Goal: Task Accomplishment & Management: Manage account settings

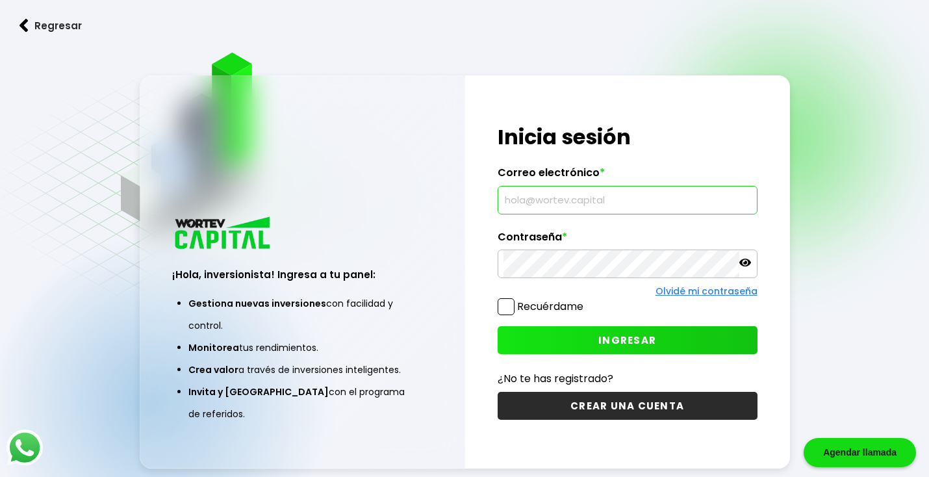
click at [532, 208] on input "text" at bounding box center [627, 199] width 248 height 27
type input "[EMAIL_ADDRESS][DOMAIN_NAME]"
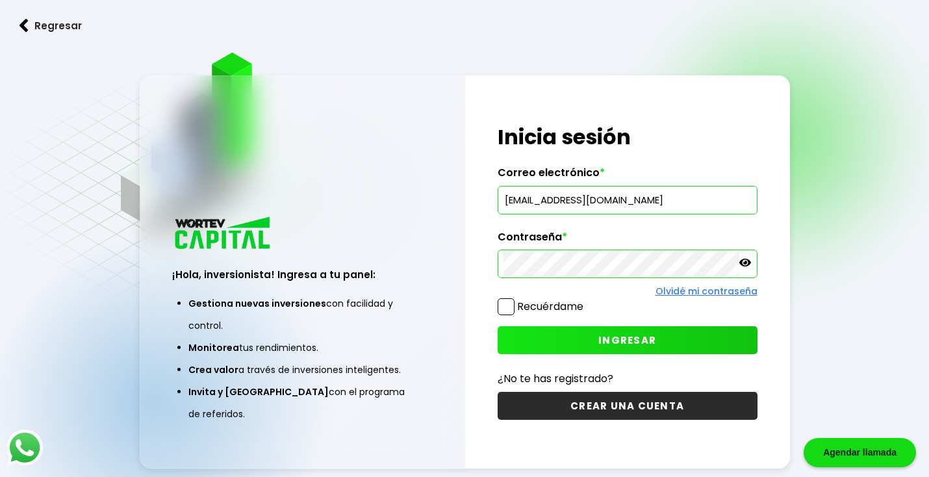
click at [637, 339] on span "INGRESAR" at bounding box center [627, 340] width 58 height 14
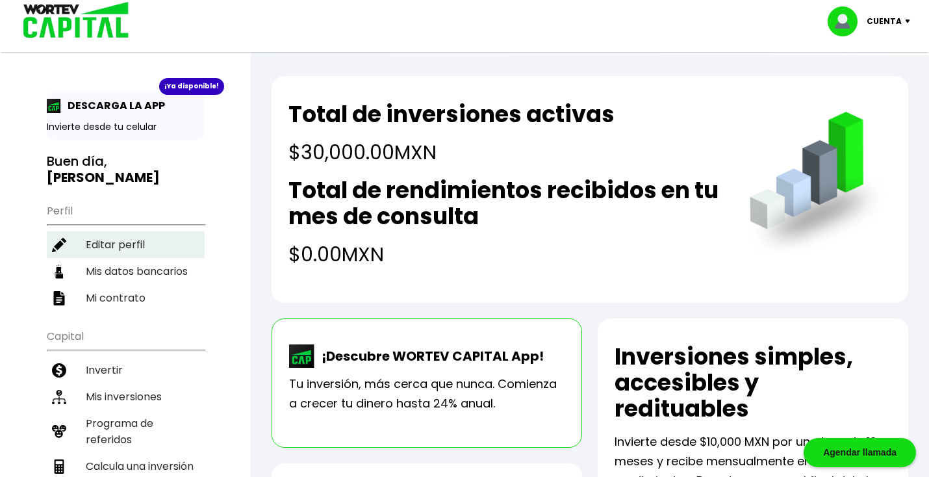
click at [101, 249] on li "Editar perfil" at bounding box center [126, 244] width 158 height 27
select select "Mujer"
select select "Posgrado"
select select "TL"
select select "HSBC"
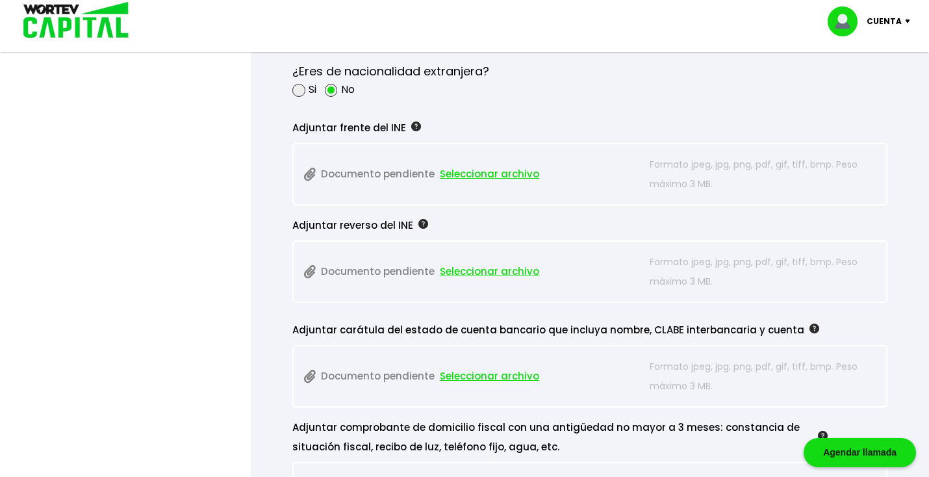
scroll to position [1108, 0]
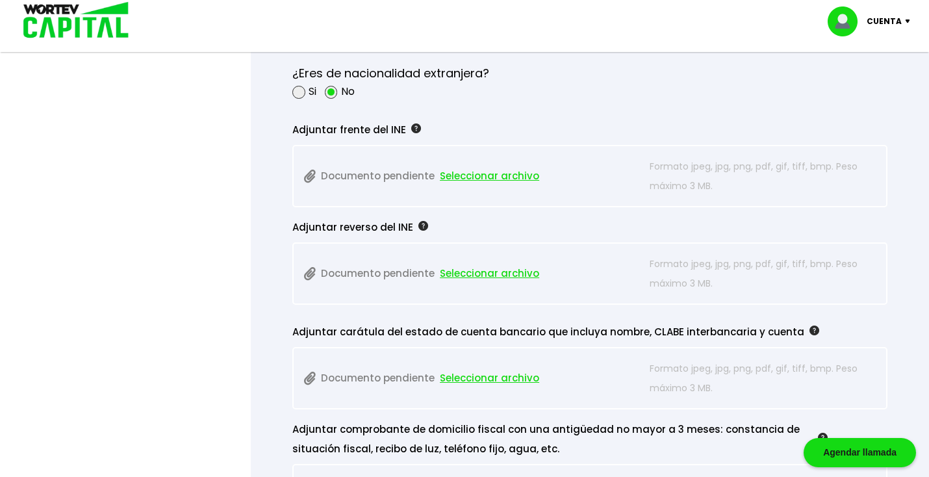
click at [477, 171] on span "Seleccionar archivo" at bounding box center [489, 175] width 99 height 19
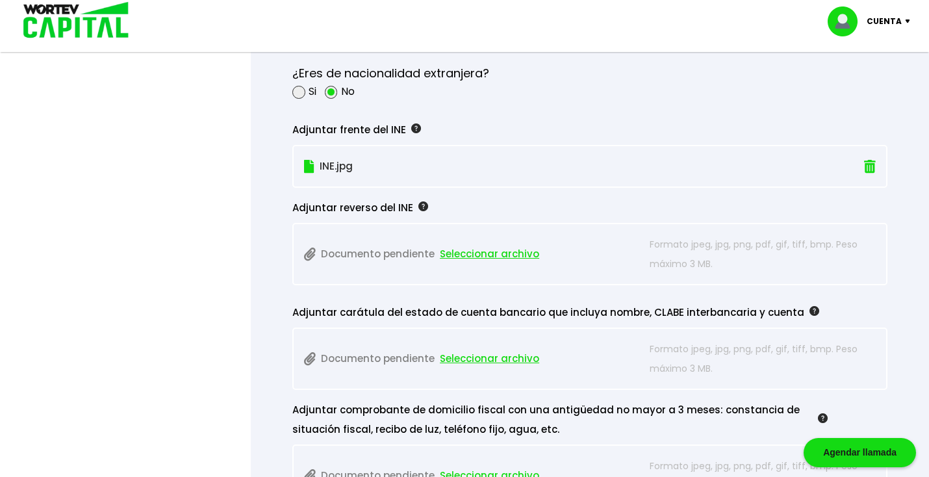
click at [521, 254] on span "Seleccionar archivo" at bounding box center [489, 253] width 99 height 19
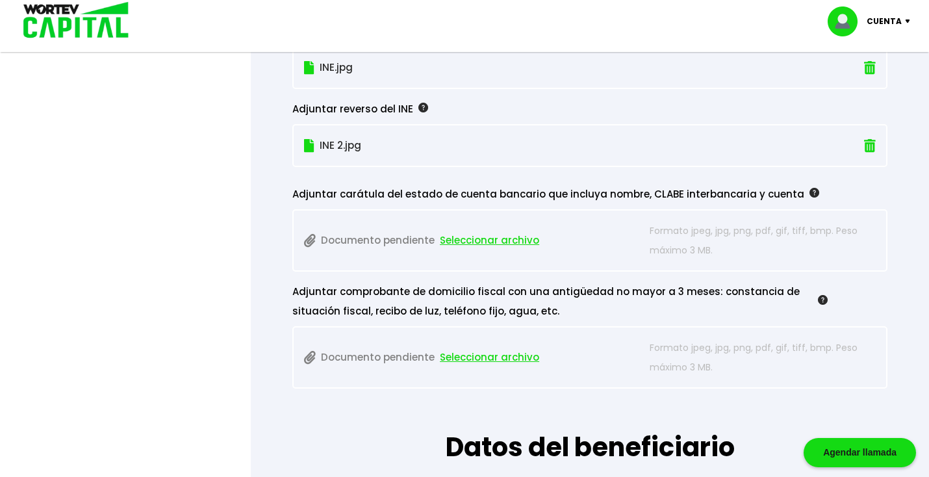
scroll to position [1207, 0]
click at [490, 243] on span "Seleccionar archivo" at bounding box center [489, 239] width 99 height 19
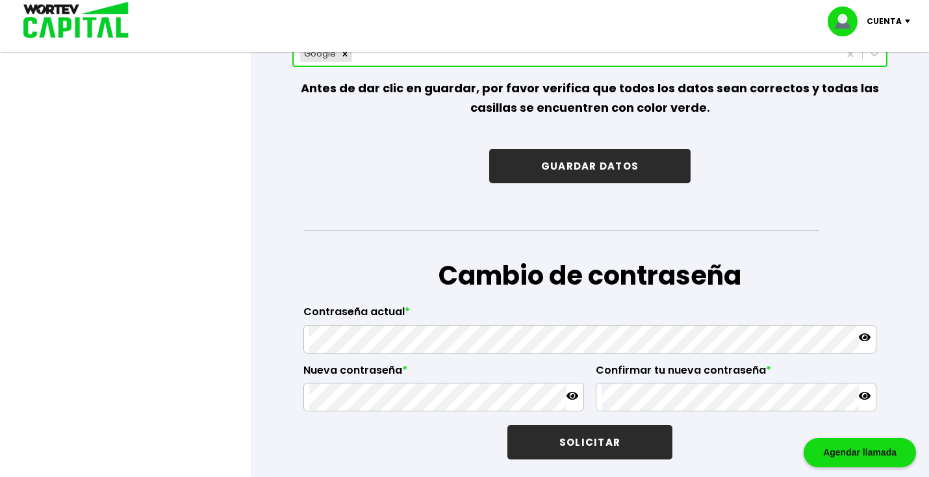
scroll to position [1995, 0]
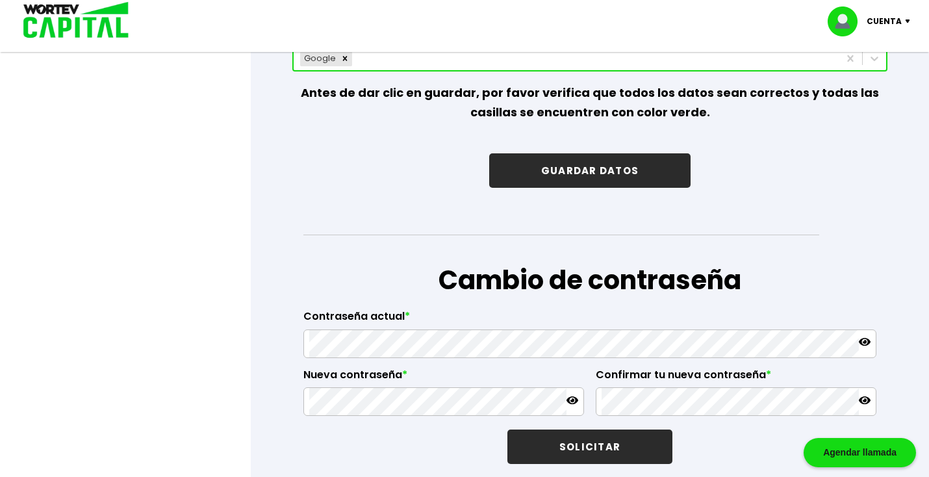
click at [621, 167] on button "GUARDAR DATOS" at bounding box center [589, 170] width 201 height 34
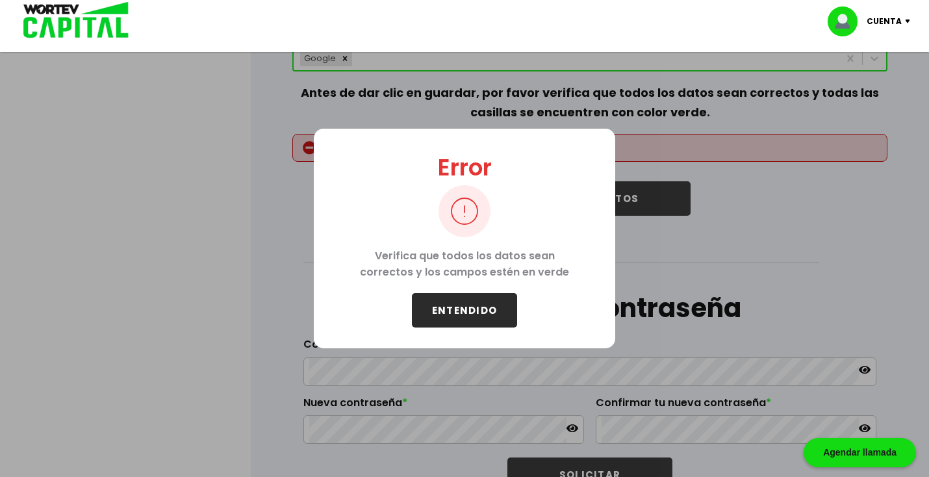
click at [458, 299] on button "ENTENDIDO" at bounding box center [464, 310] width 105 height 34
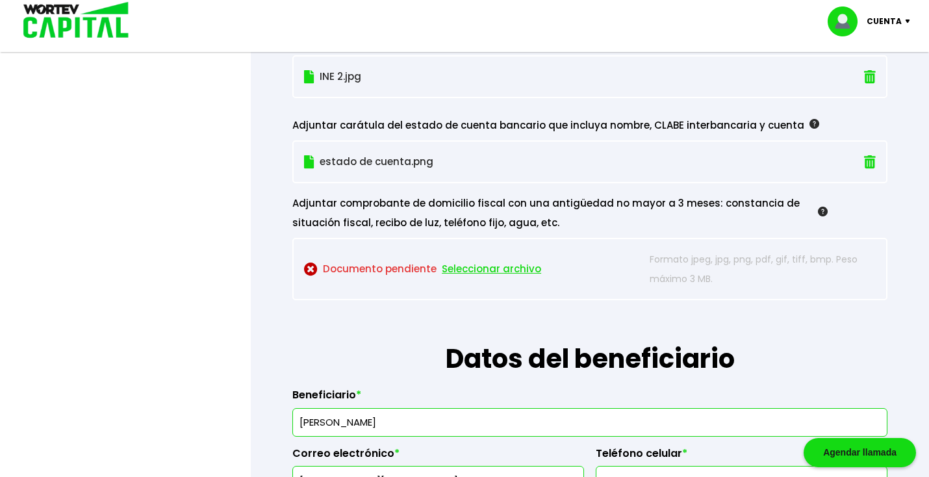
scroll to position [1290, 0]
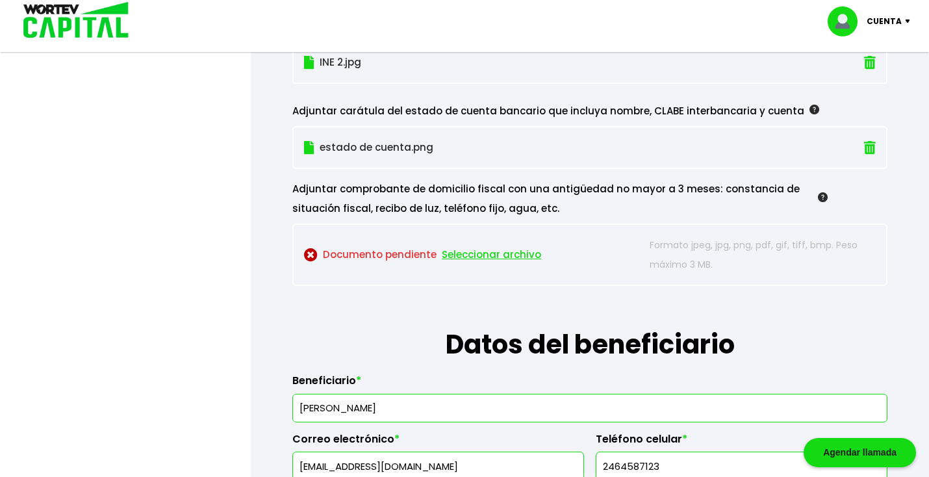
click at [490, 253] on span "Seleccionar archivo" at bounding box center [491, 254] width 99 height 19
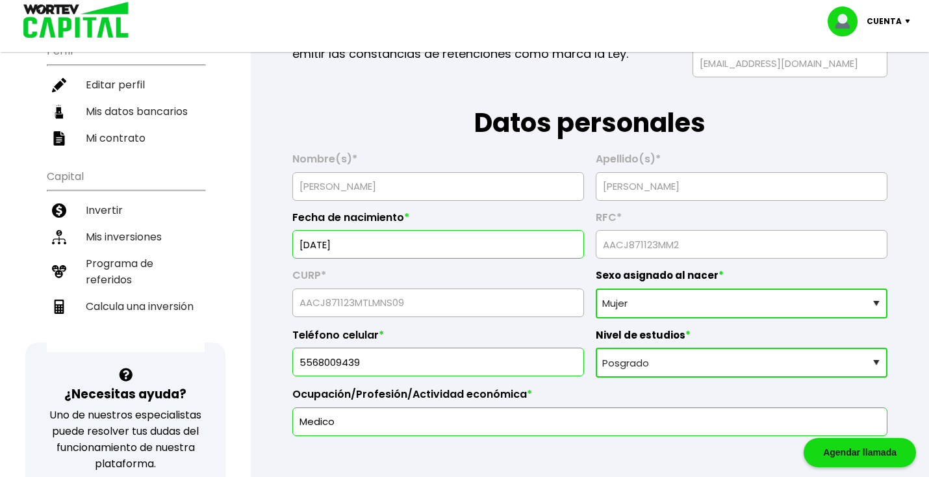
scroll to position [0, 0]
